Goal: Task Accomplishment & Management: Manage account settings

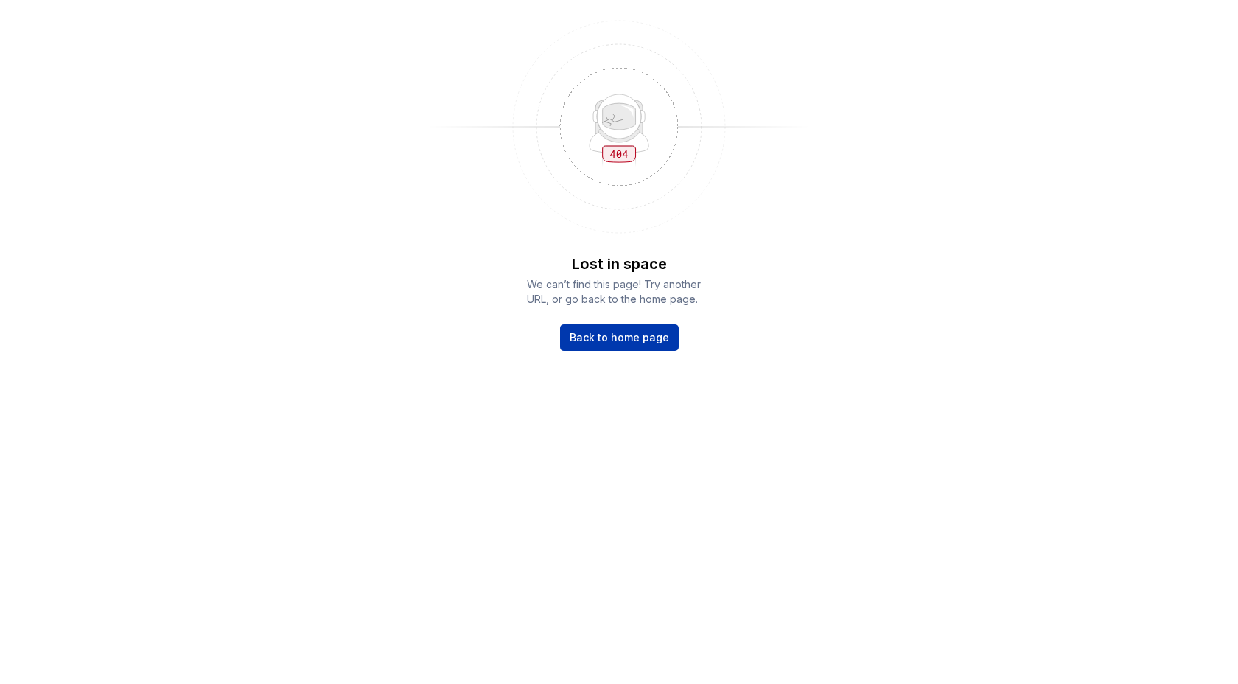
click at [616, 343] on span "Back to home page" at bounding box center [619, 337] width 99 height 15
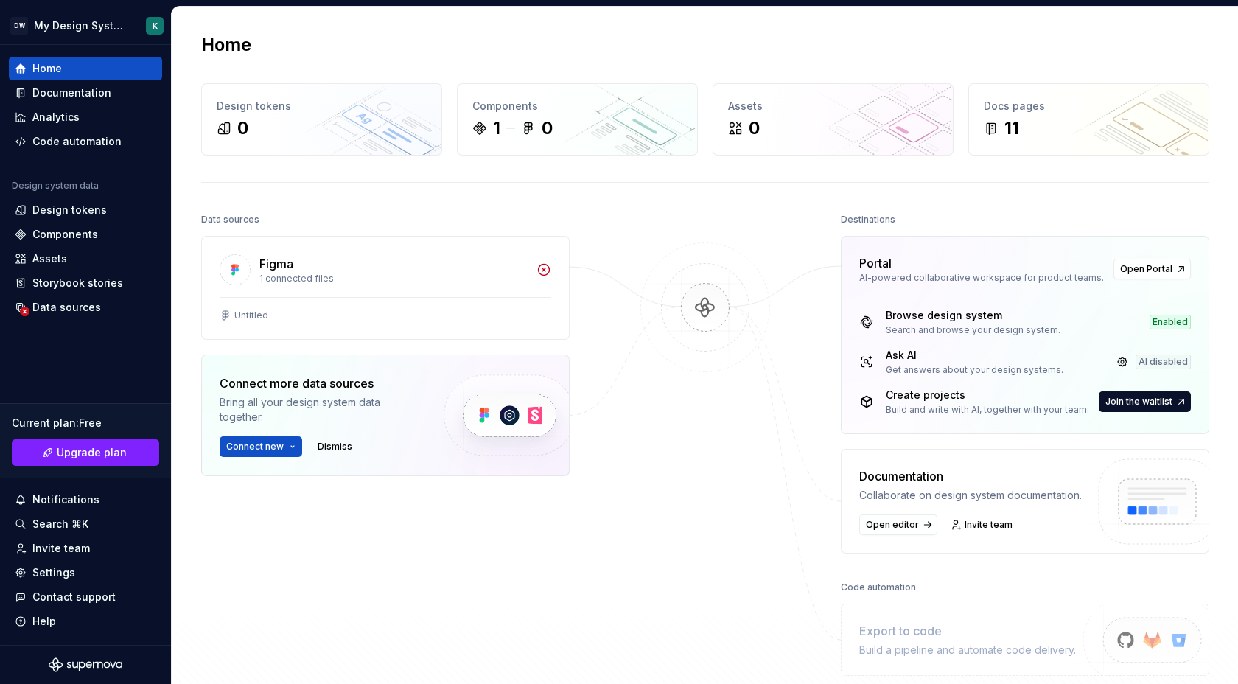
click at [760, 429] on div at bounding box center [704, 442] width 147 height 466
click at [60, 494] on div "Notifications" at bounding box center [65, 499] width 67 height 15
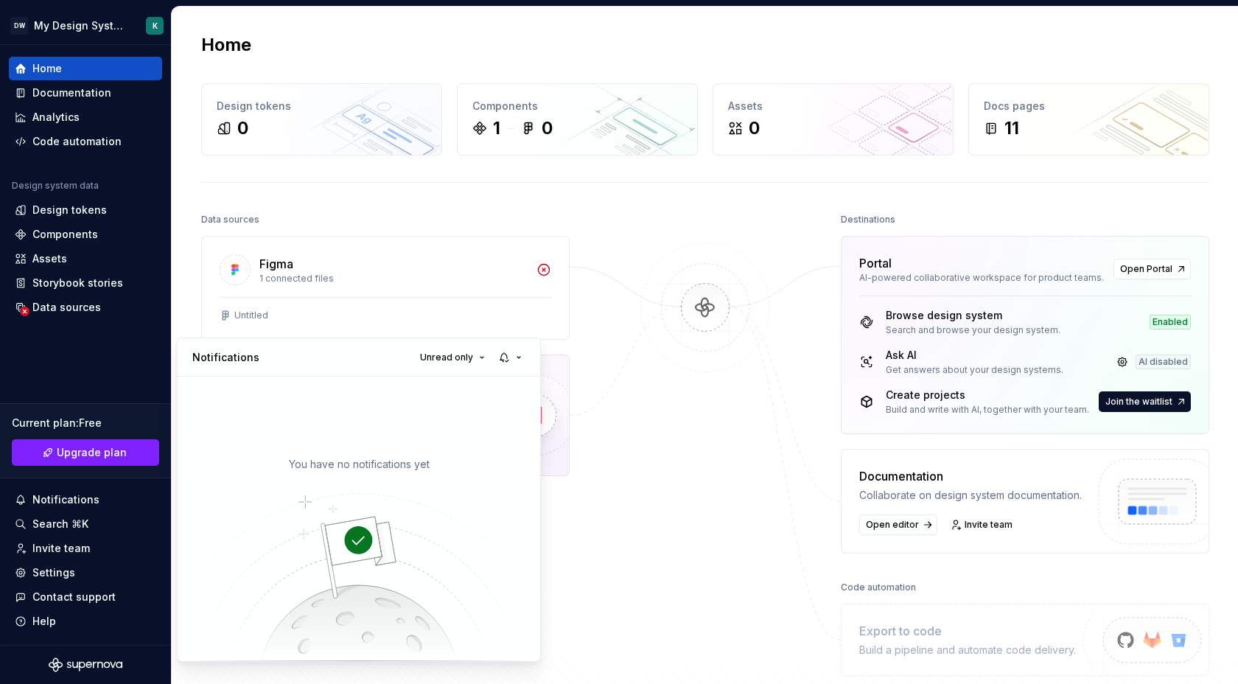
click at [681, 389] on html "DW My Design System K Home Documentation Analytics Code automation Design syste…" at bounding box center [619, 342] width 1238 height 684
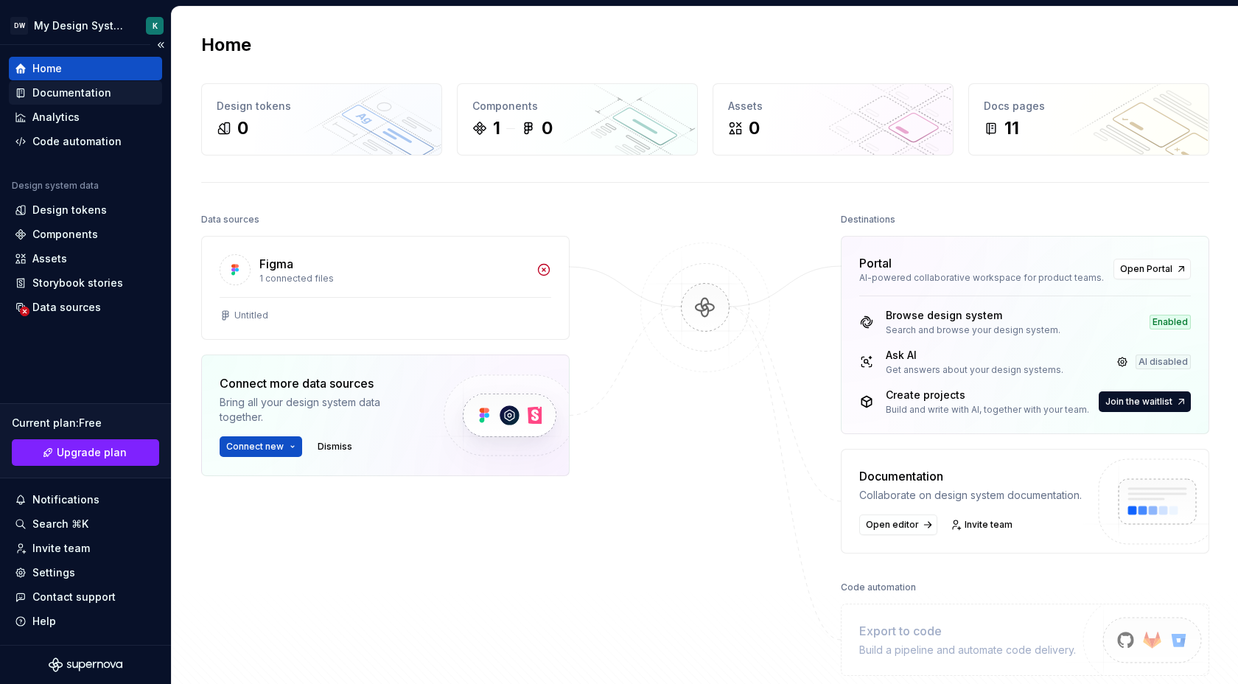
click at [63, 95] on div "Documentation" at bounding box center [71, 92] width 79 height 15
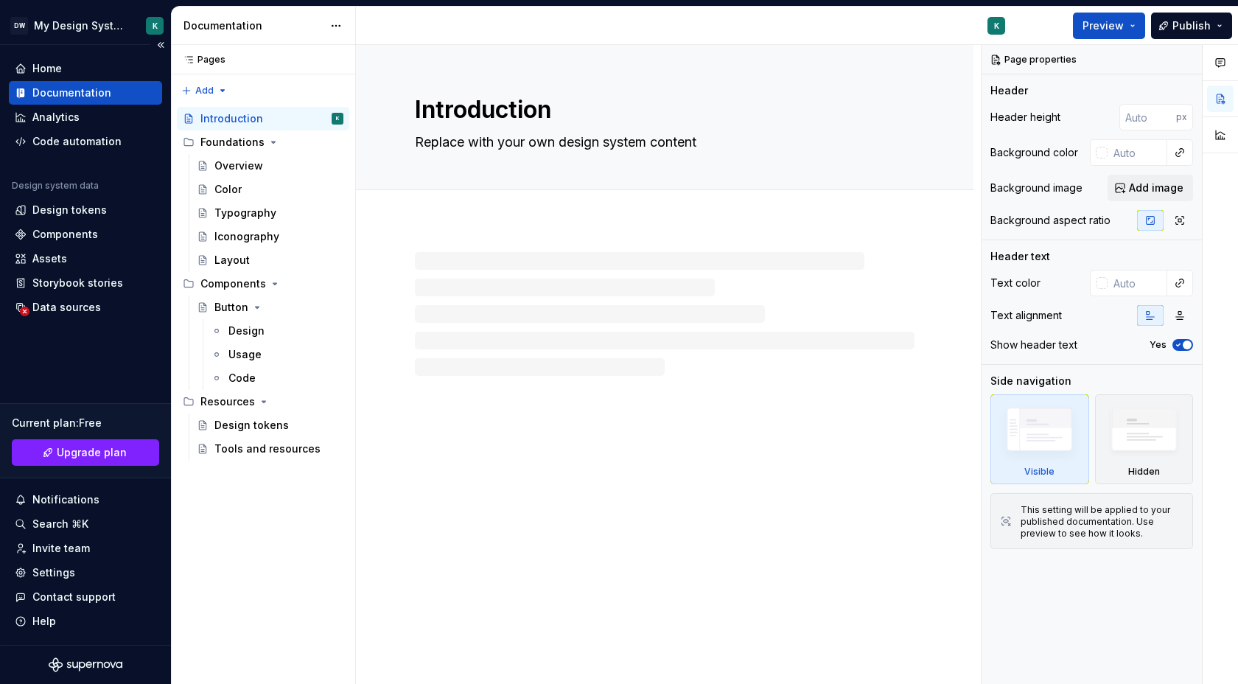
type textarea "*"
click at [63, 69] on div "Home" at bounding box center [85, 68] width 141 height 15
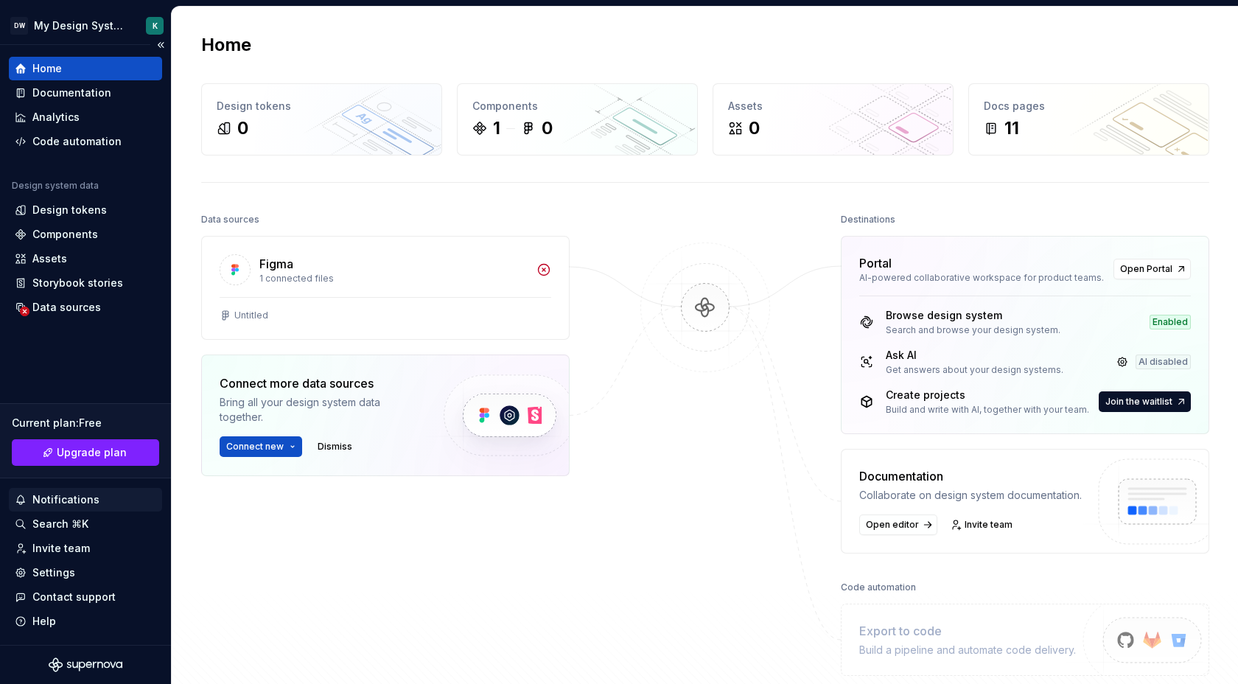
click at [74, 496] on div "Notifications" at bounding box center [65, 499] width 67 height 15
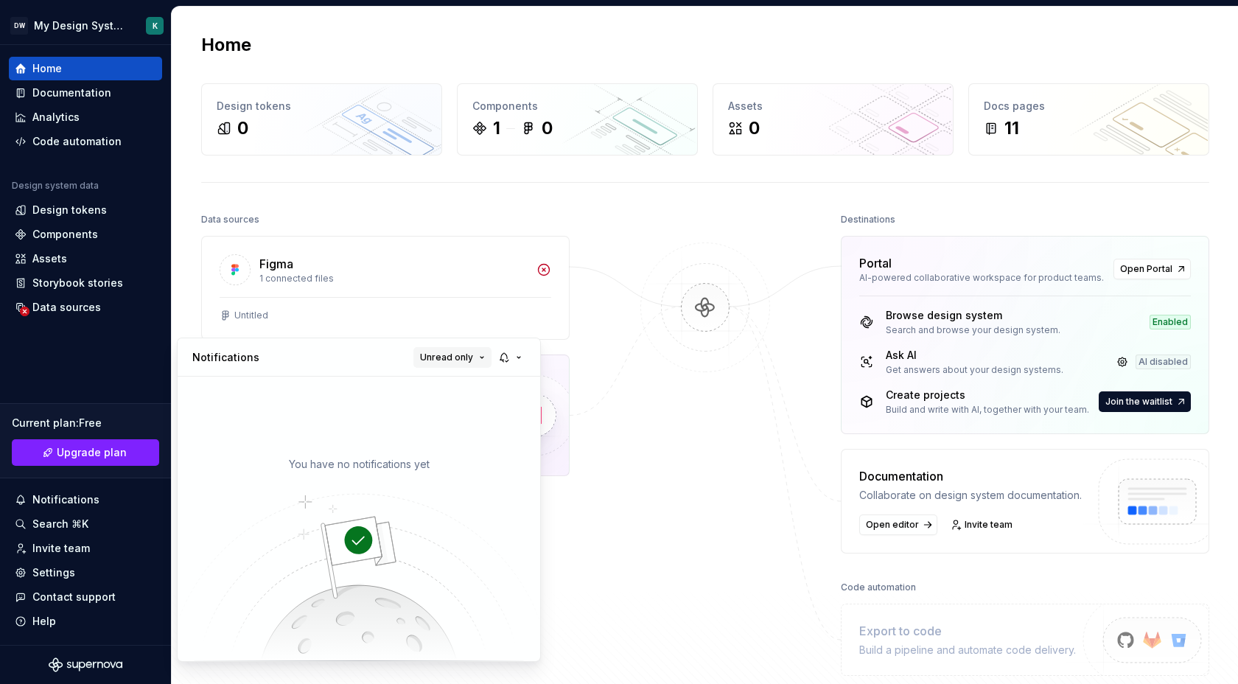
click at [481, 349] on button "Unread only" at bounding box center [452, 357] width 78 height 21
click at [477, 380] on div "All notifications" at bounding box center [491, 386] width 96 height 15
click at [521, 360] on button "button" at bounding box center [511, 357] width 34 height 21
click at [535, 405] on div "Everything" at bounding box center [577, 406] width 110 height 15
click at [355, 388] on div "You have no notifications yet" at bounding box center [359, 518] width 362 height 284
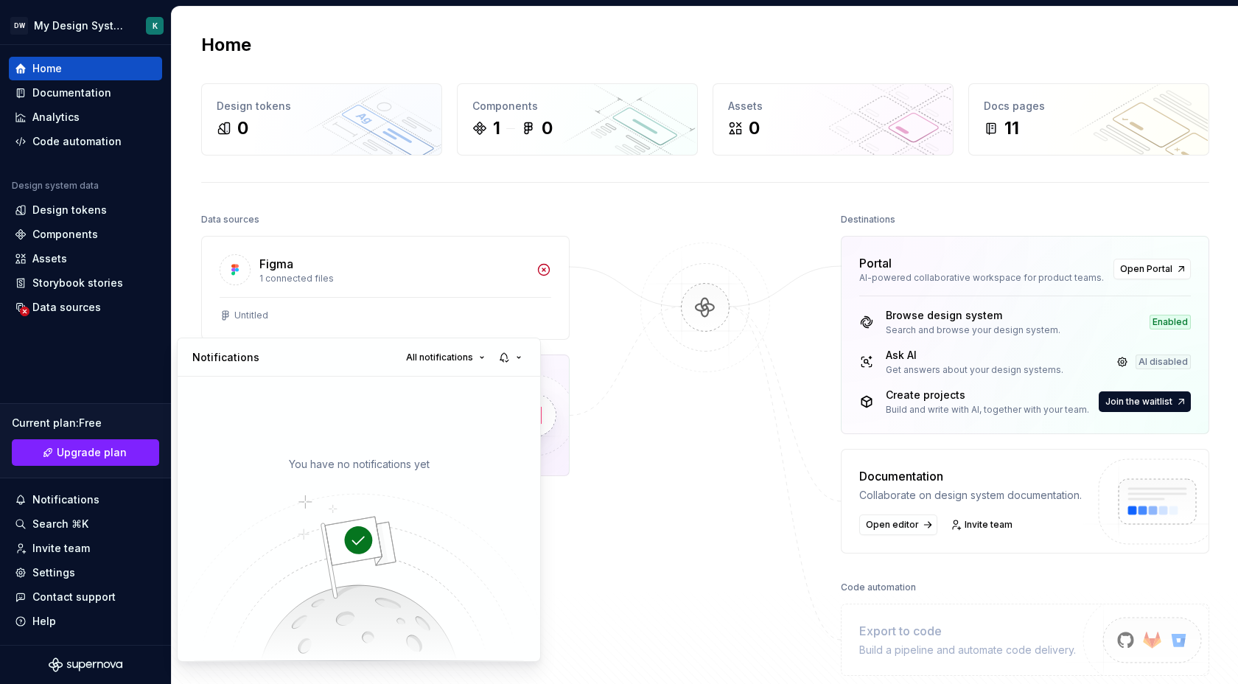
click at [1135, 404] on html "DW My Design System K Home Documentation Analytics Code automation Design syste…" at bounding box center [619, 342] width 1238 height 684
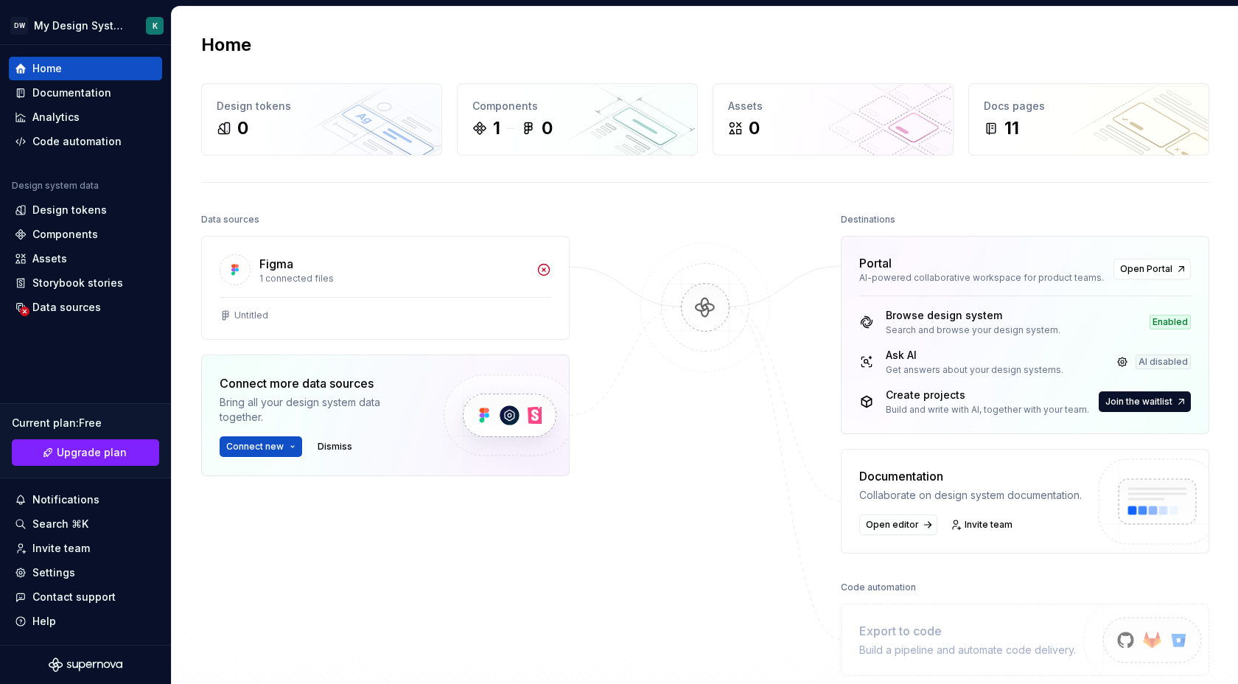
click at [1135, 404] on span "Join the waitlist" at bounding box center [1138, 402] width 67 height 12
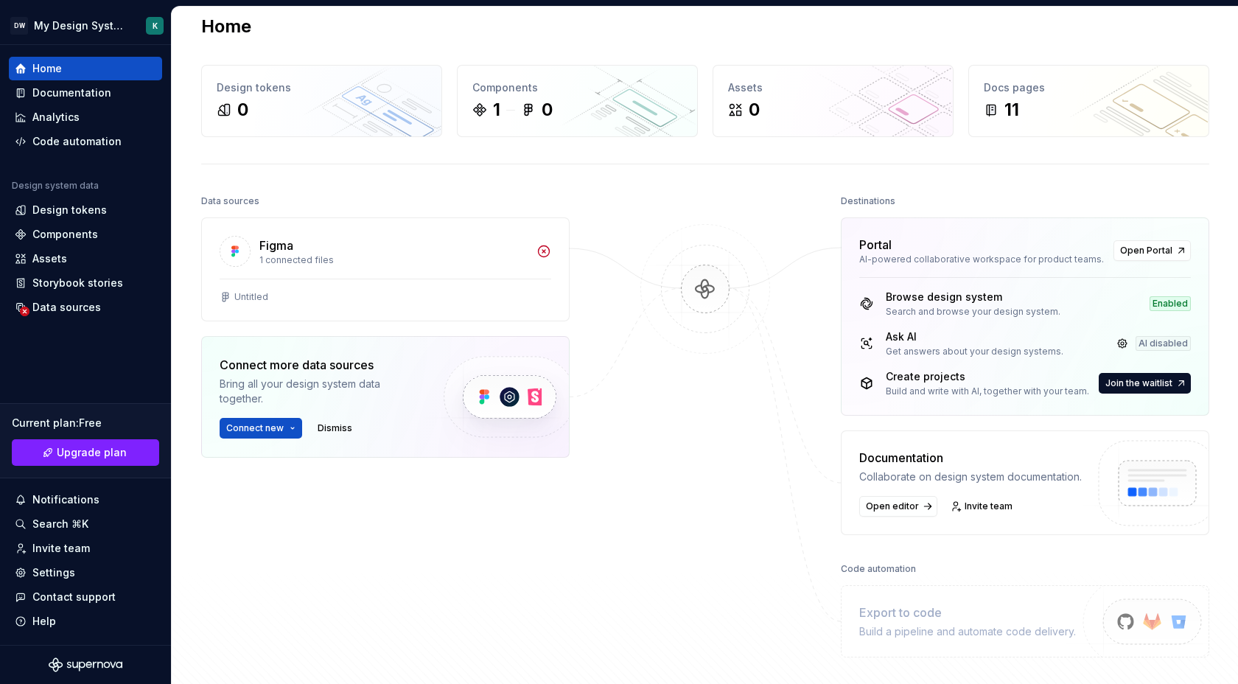
click at [1143, 369] on div "Create projects Build and write with AI, together with your team. Join the wait…" at bounding box center [1025, 383] width 332 height 28
click at [1138, 379] on span "Join the waitlist" at bounding box center [1138, 383] width 67 height 12
click at [1174, 247] on link "Open Portal" at bounding box center [1151, 250] width 77 height 21
click at [361, 253] on div "Figma" at bounding box center [393, 245] width 268 height 18
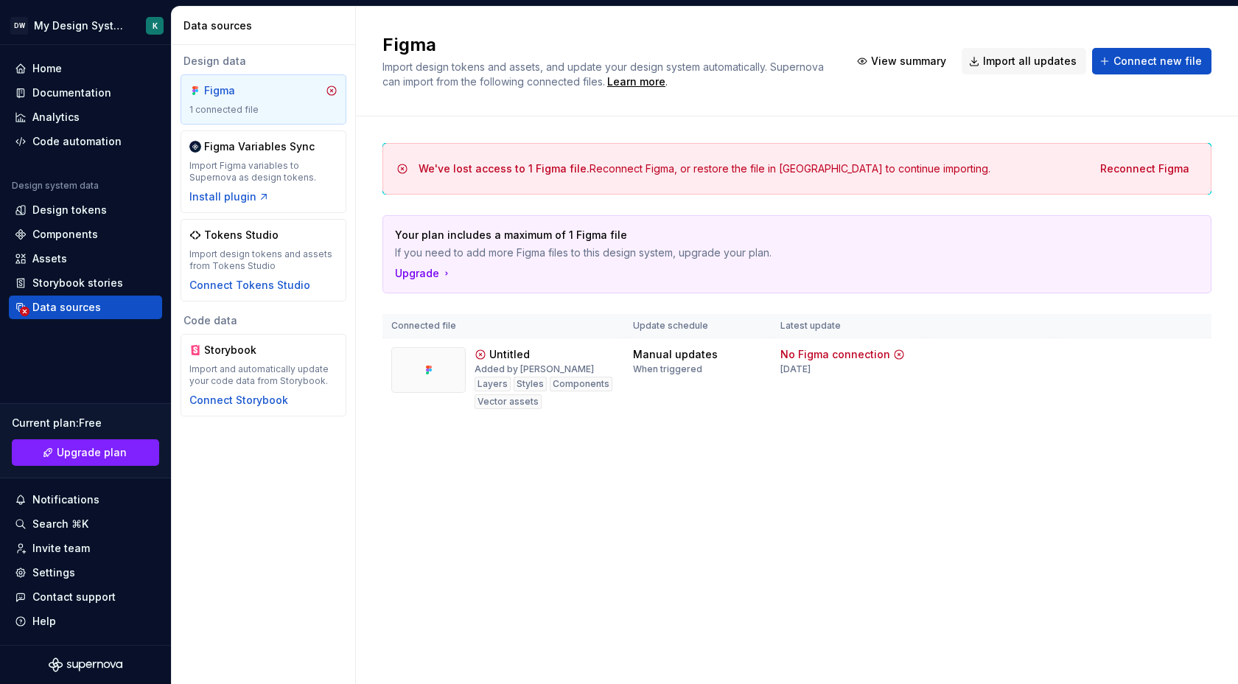
click at [531, 169] on span "We've lost access to 1 Figma file." at bounding box center [503, 168] width 171 height 13
click at [1123, 163] on span "Reconnect Figma" at bounding box center [1144, 168] width 89 height 15
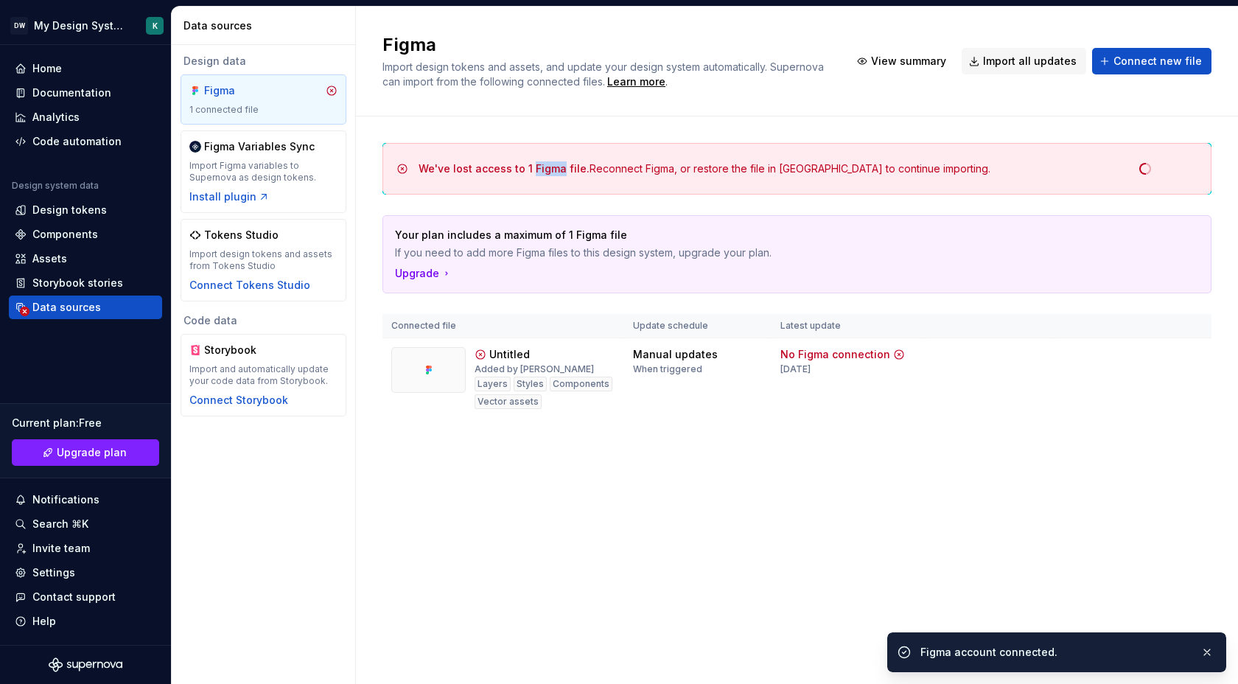
click at [772, 481] on div "Figma Import design tokens and assets, and update your design system automatica…" at bounding box center [797, 345] width 882 height 677
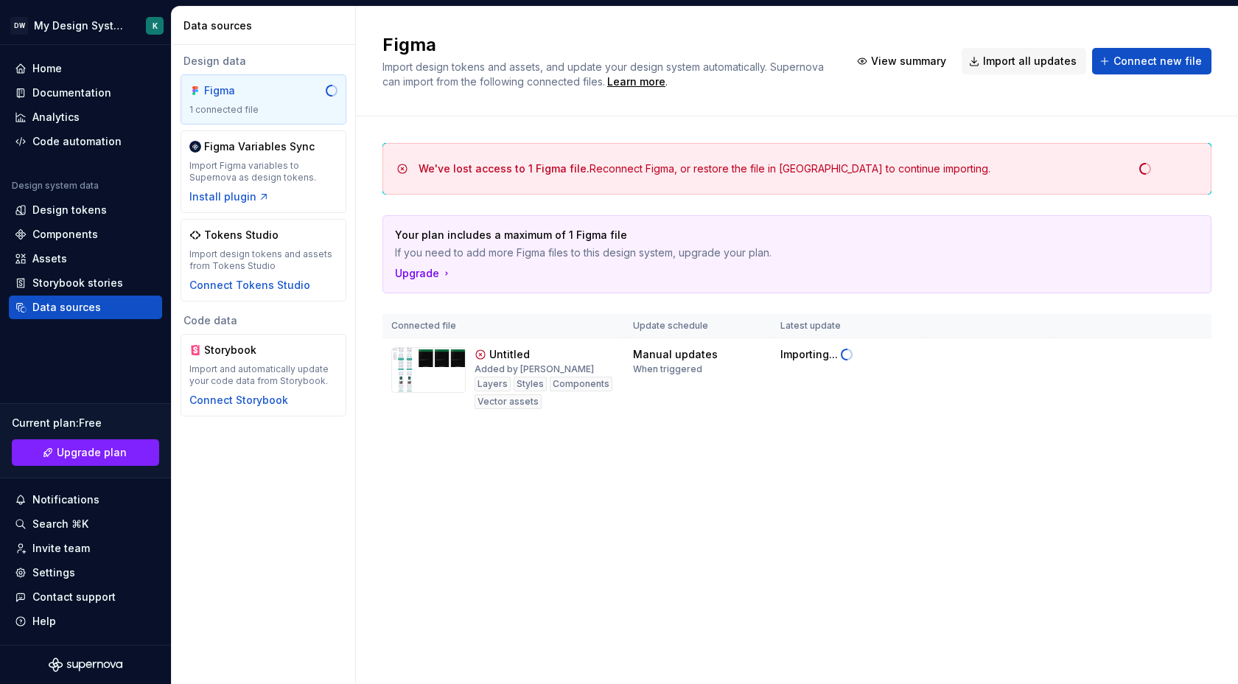
click at [482, 468] on div "We've lost access to 1 Figma file. Reconnect Figma, or restore the file in [GEO…" at bounding box center [796, 294] width 829 height 357
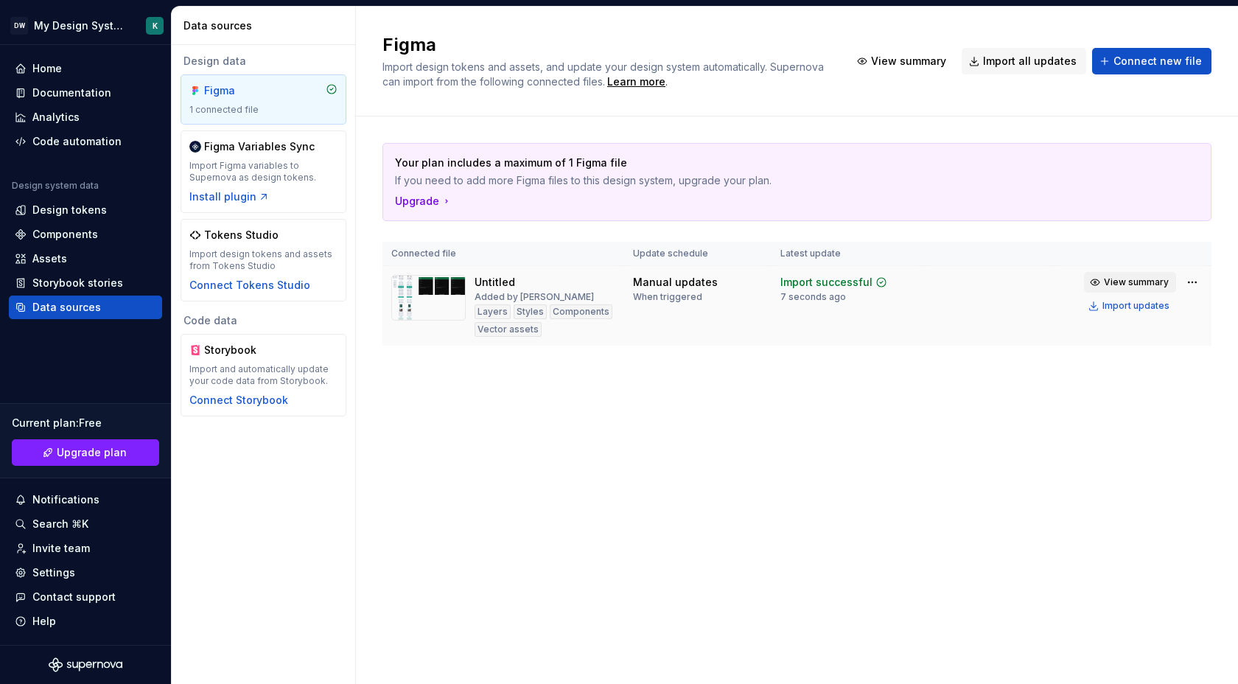
click at [1112, 281] on span "View summary" at bounding box center [1136, 282] width 65 height 12
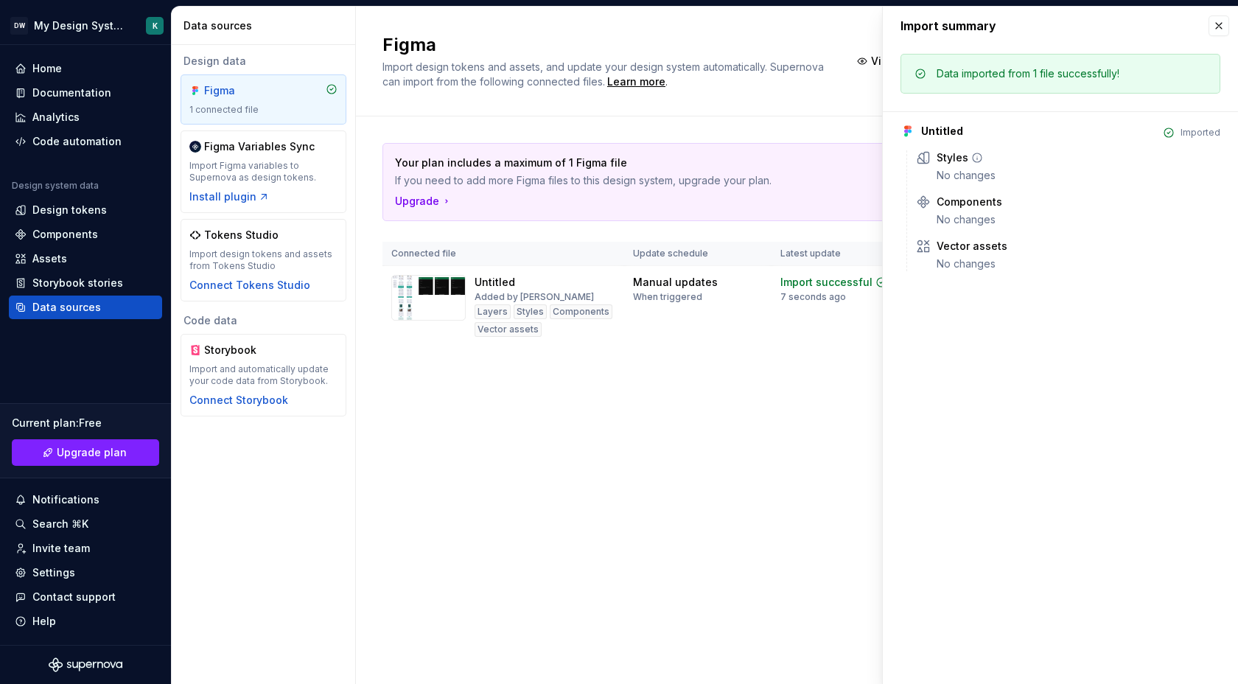
click at [953, 160] on div "Styles" at bounding box center [952, 157] width 32 height 15
click at [952, 205] on div "Components" at bounding box center [969, 202] width 66 height 15
click at [790, 443] on div "Figma Import design tokens and assets, and update your design system automatica…" at bounding box center [797, 345] width 882 height 677
click at [1219, 27] on button "button" at bounding box center [1218, 25] width 21 height 21
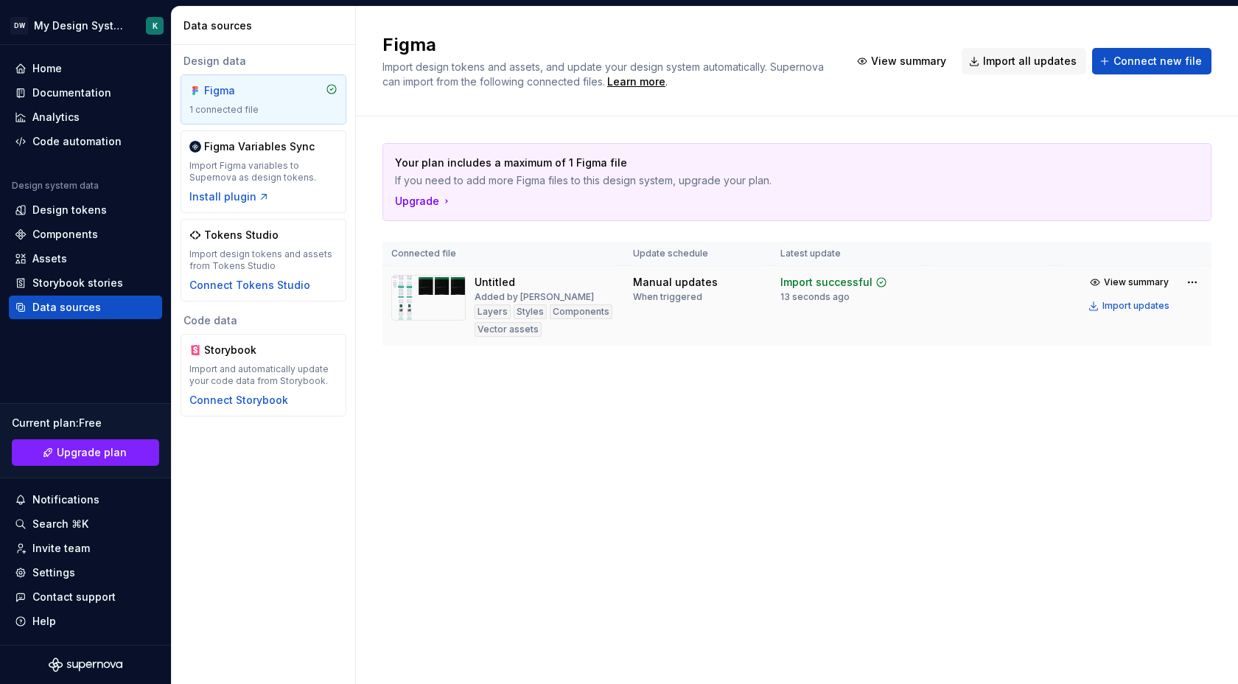
click at [530, 322] on div "Vector assets" at bounding box center [507, 329] width 67 height 15
click at [438, 281] on img at bounding box center [428, 298] width 74 height 46
click at [67, 497] on div "Notifications" at bounding box center [65, 499] width 67 height 15
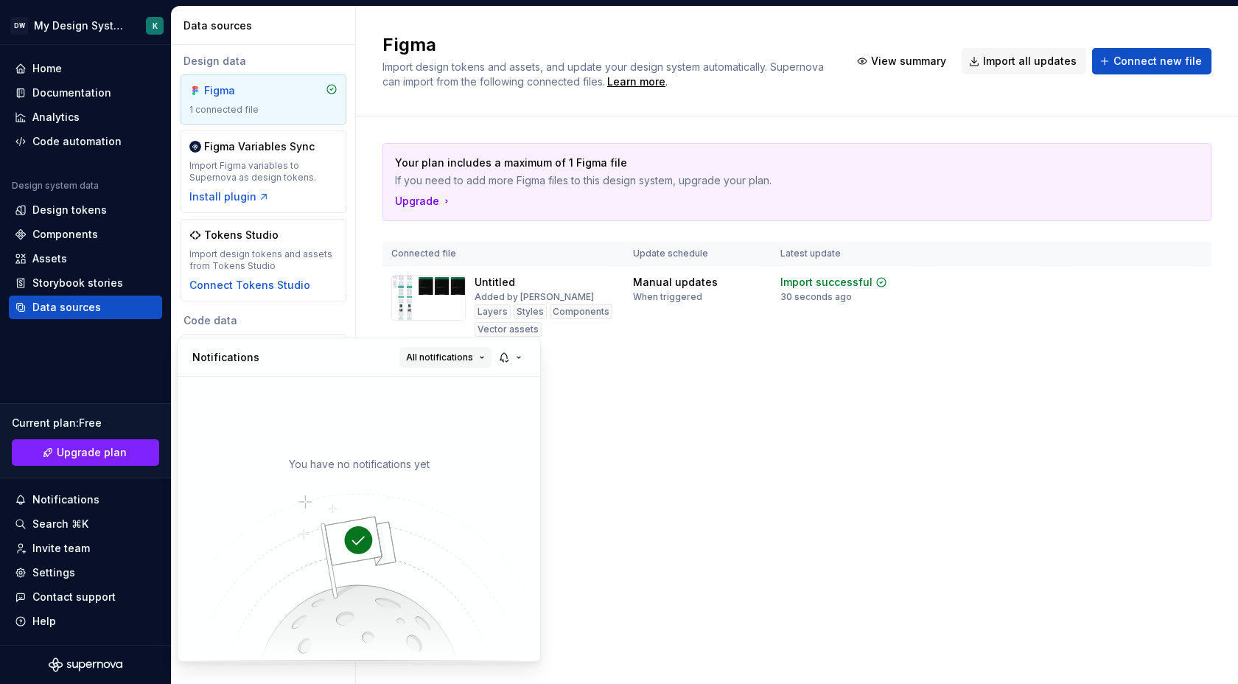
click at [488, 361] on button "All notifications" at bounding box center [445, 357] width 92 height 21
click at [519, 360] on button "button" at bounding box center [511, 357] width 34 height 21
